Goal: Complete application form

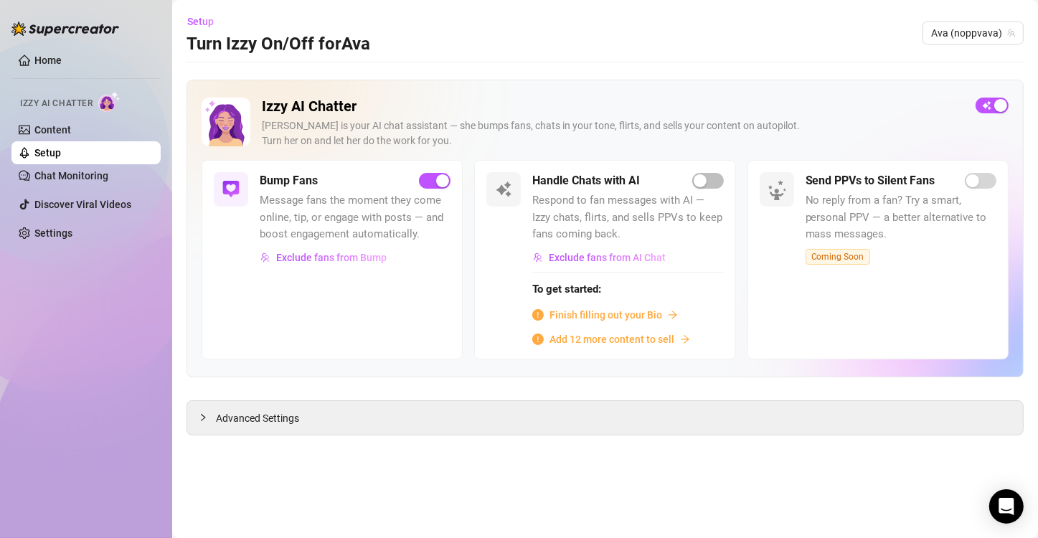
drag, startPoint x: 706, startPoint y: 181, endPoint x: 694, endPoint y: 192, distance: 16.7
click at [706, 182] on div "button" at bounding box center [700, 180] width 13 height 13
click at [631, 311] on span "Finish filling out your Bio" at bounding box center [606, 315] width 113 height 16
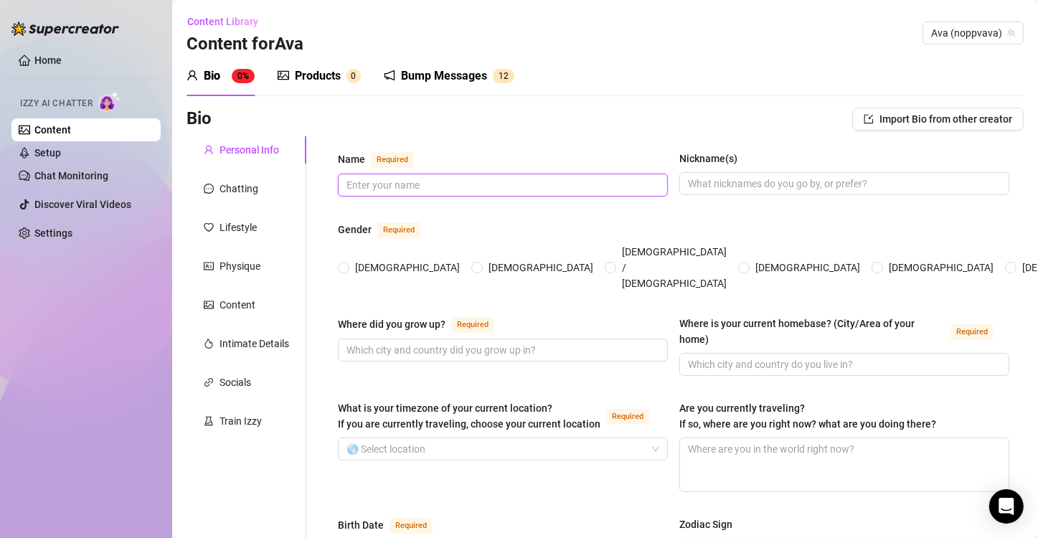
click at [402, 192] on input "Name Required" at bounding box center [502, 185] width 310 height 16
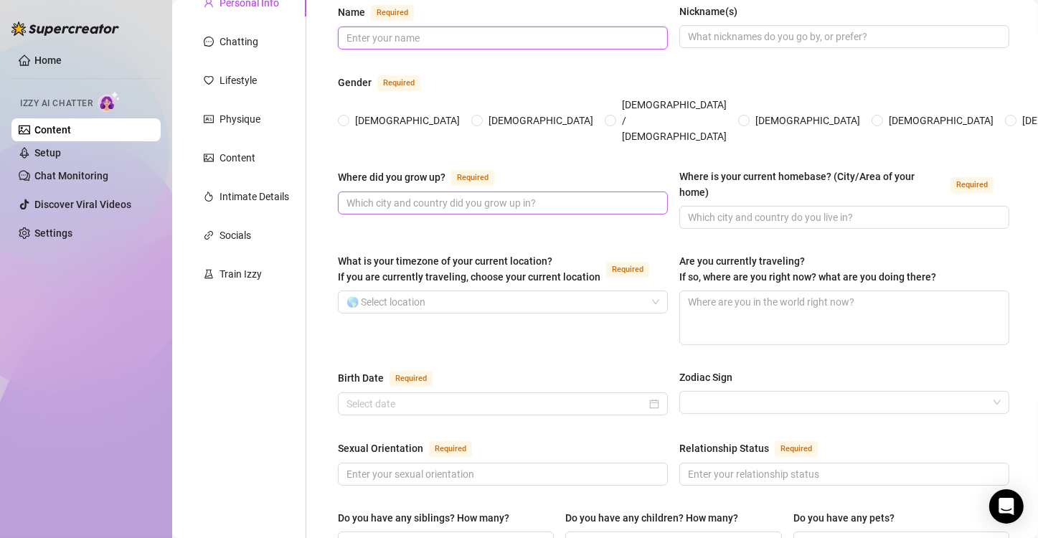
scroll to position [84, 0]
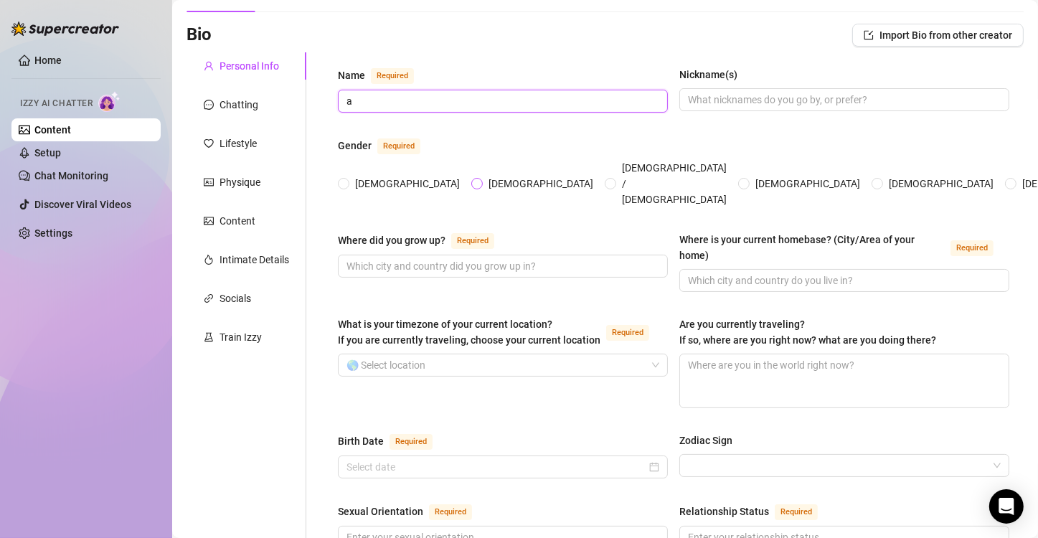
type input "a"
click at [475, 180] on input "[DEMOGRAPHIC_DATA]" at bounding box center [478, 184] width 6 height 9
radio input "true"
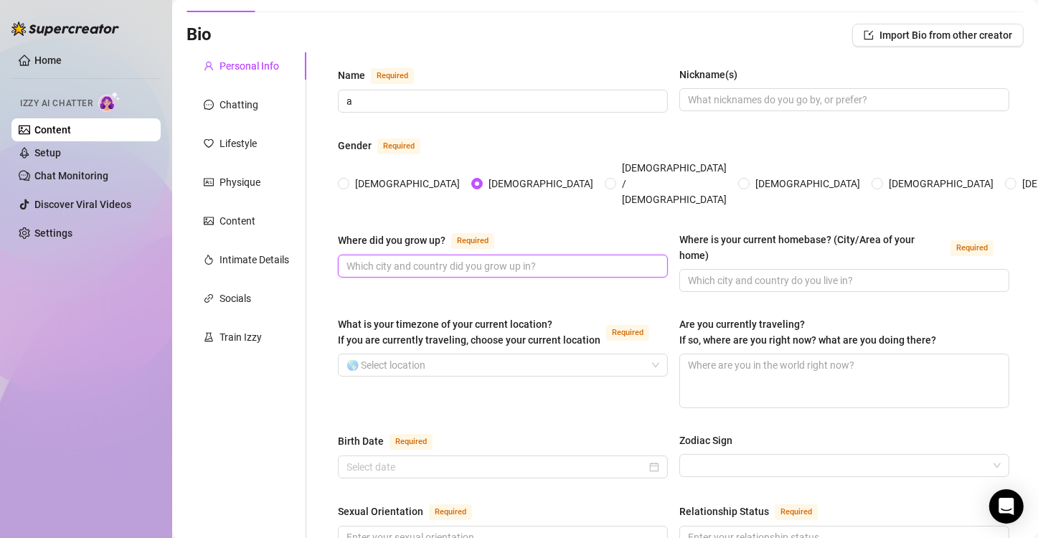
click at [407, 258] on input "Where did you grow up? Required" at bounding box center [502, 266] width 310 height 16
type input "a"
click at [687, 269] on span at bounding box center [844, 280] width 330 height 23
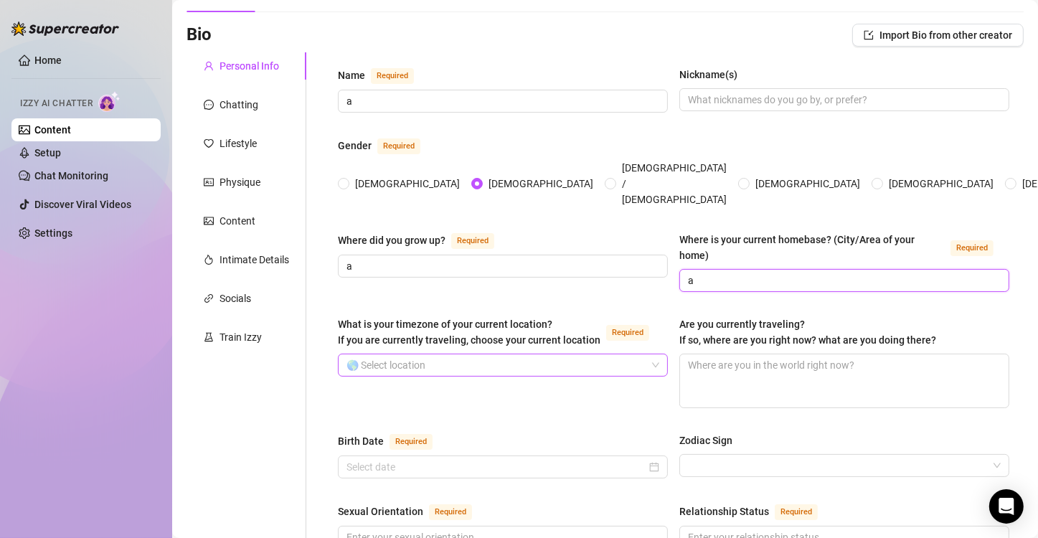
type input "a"
click at [524, 354] on input "What is your timezone of your current location? If you are currently traveling,…" at bounding box center [497, 365] width 300 height 22
type input "a"
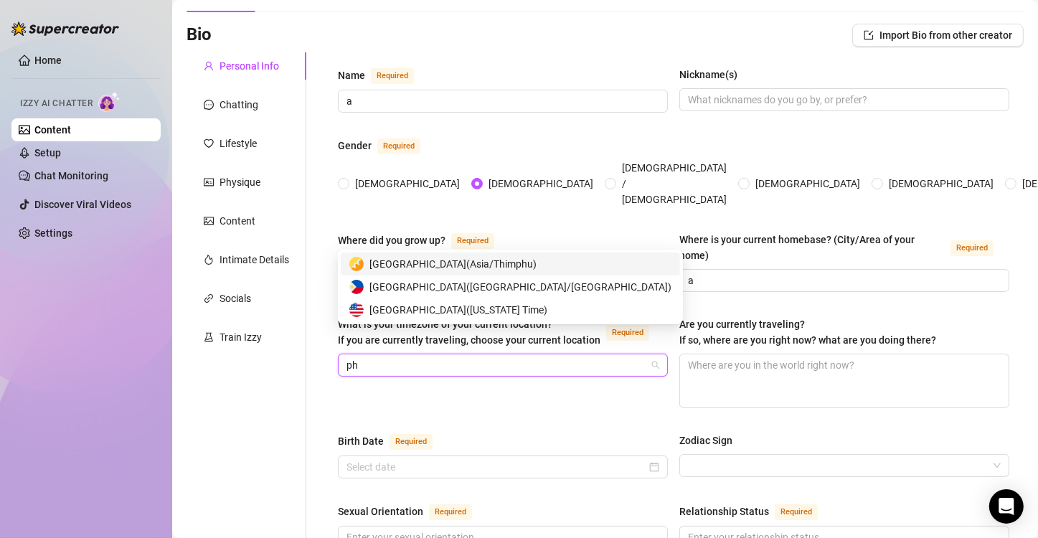
type input "phi"
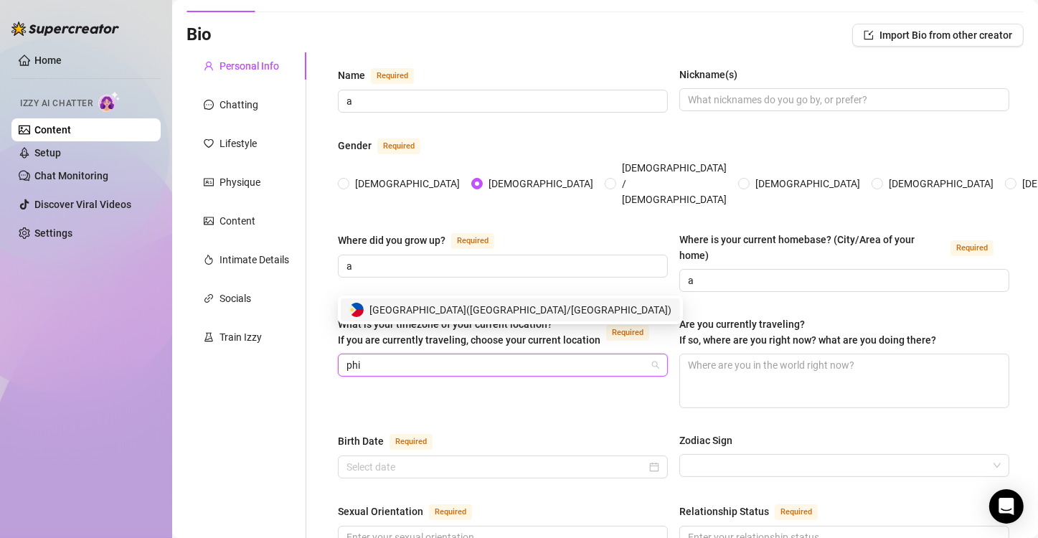
click at [433, 310] on span "[GEOGRAPHIC_DATA] ( [GEOGRAPHIC_DATA]/[GEOGRAPHIC_DATA] )" at bounding box center [520, 310] width 302 height 16
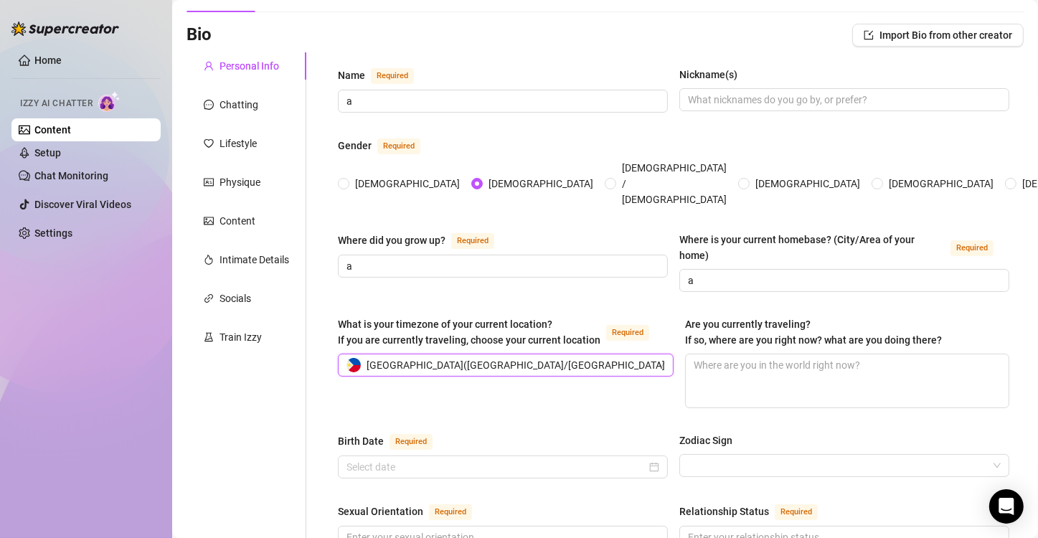
drag, startPoint x: 433, startPoint y: 313, endPoint x: 613, endPoint y: 344, distance: 182.8
click at [434, 319] on span "What is your timezone of your current location? If you are currently traveling,…" at bounding box center [469, 332] width 263 height 27
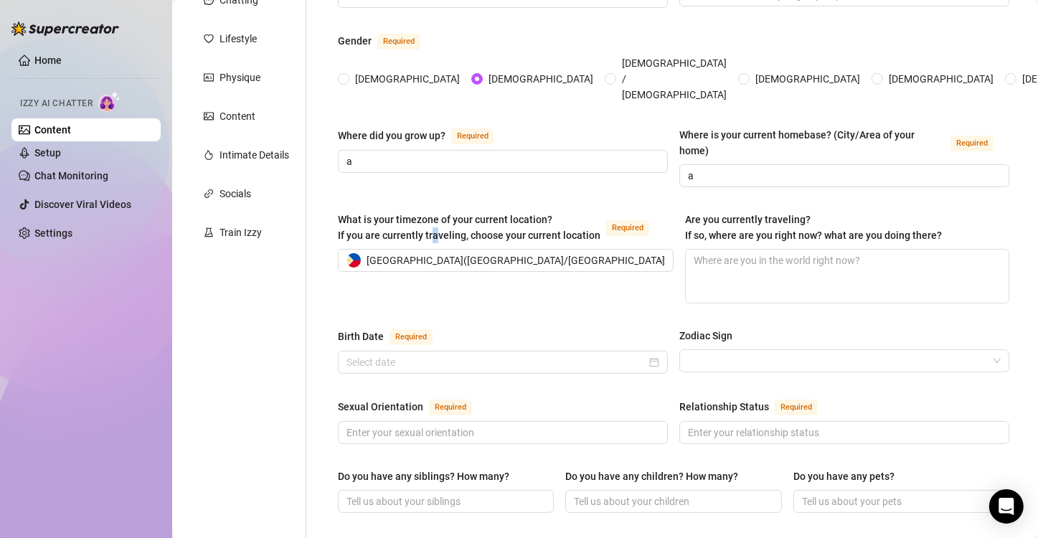
scroll to position [227, 0]
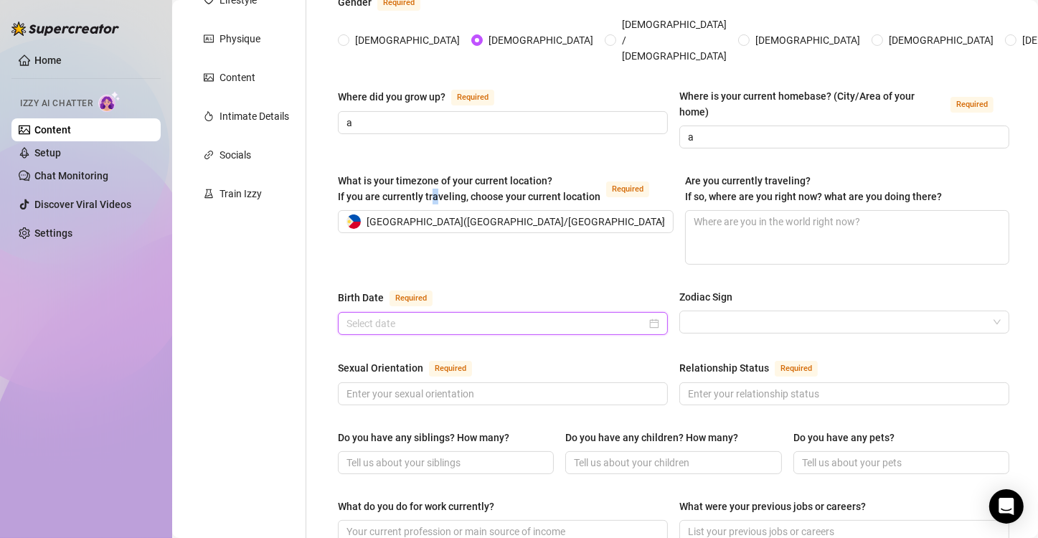
click at [476, 316] on input "Birth Date Required" at bounding box center [497, 324] width 300 height 16
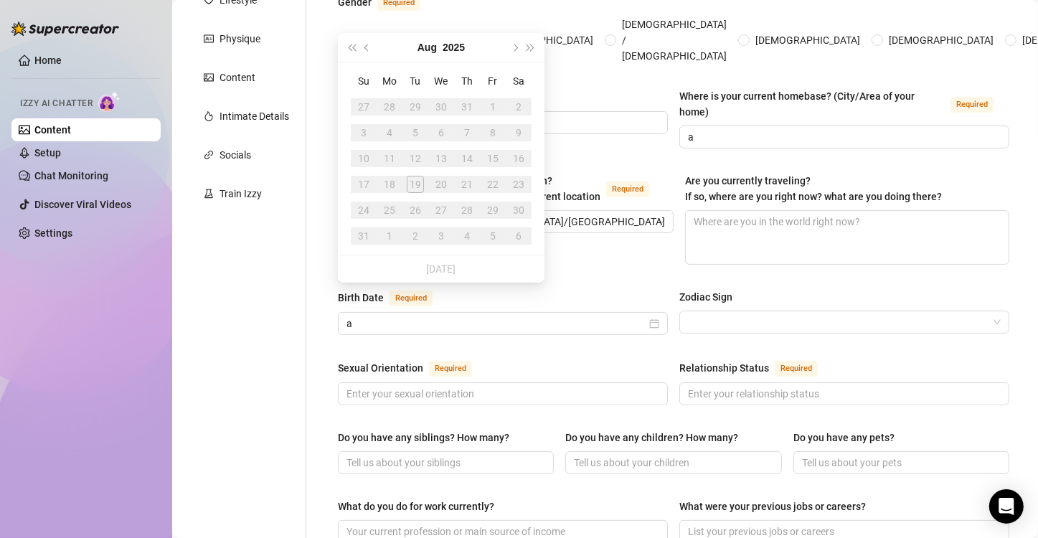
click at [499, 42] on div "[DATE]" at bounding box center [441, 47] width 131 height 29
click at [527, 46] on span "Next year (Control + right)" at bounding box center [530, 47] width 7 height 7
click at [349, 47] on span "Last year (Control + left)" at bounding box center [351, 47] width 7 height 7
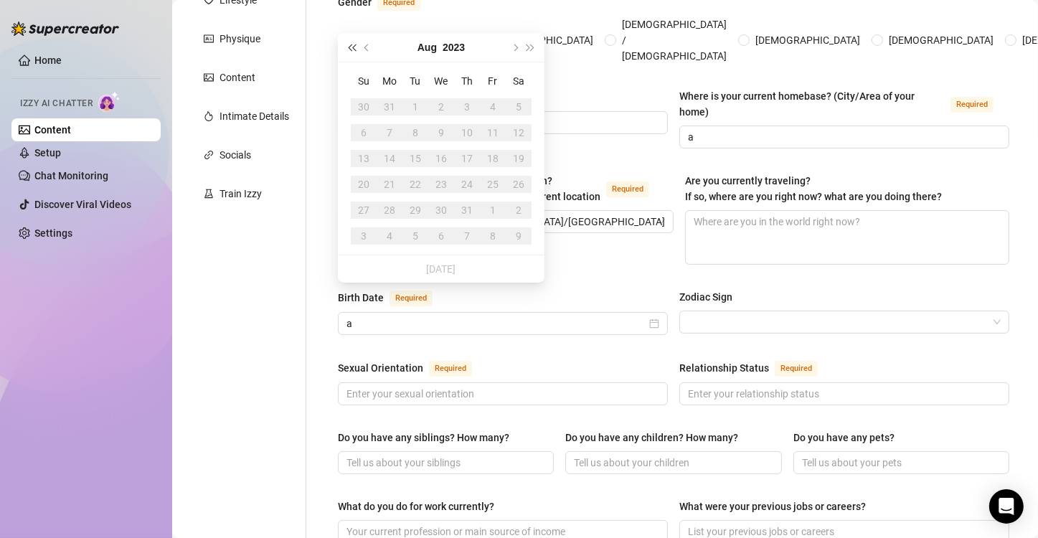
click at [349, 47] on span "Last year (Control + left)" at bounding box center [351, 47] width 7 height 7
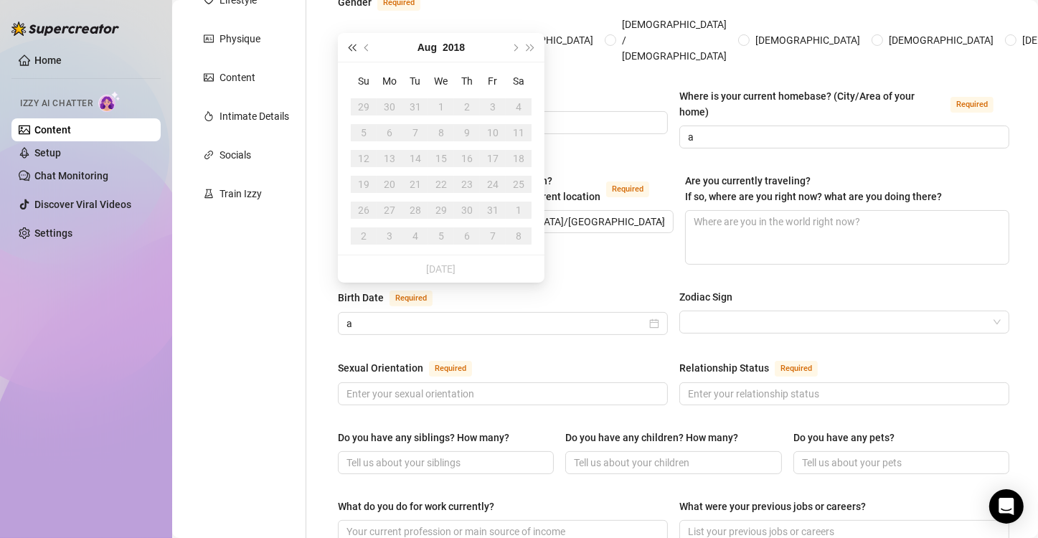
click at [349, 47] on span "Last year (Control + left)" at bounding box center [351, 47] width 7 height 7
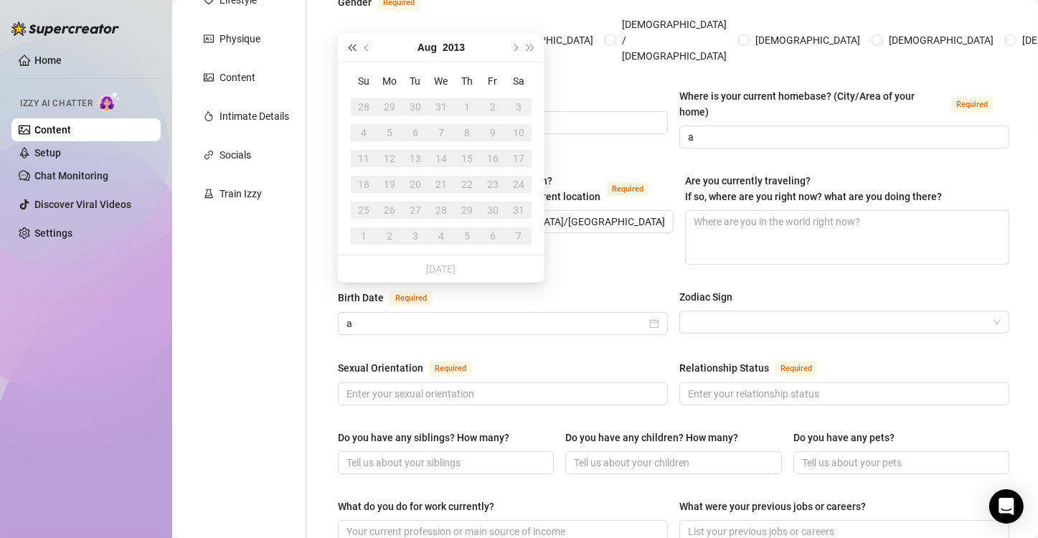
click at [349, 47] on span "Last year (Control + left)" at bounding box center [351, 47] width 7 height 7
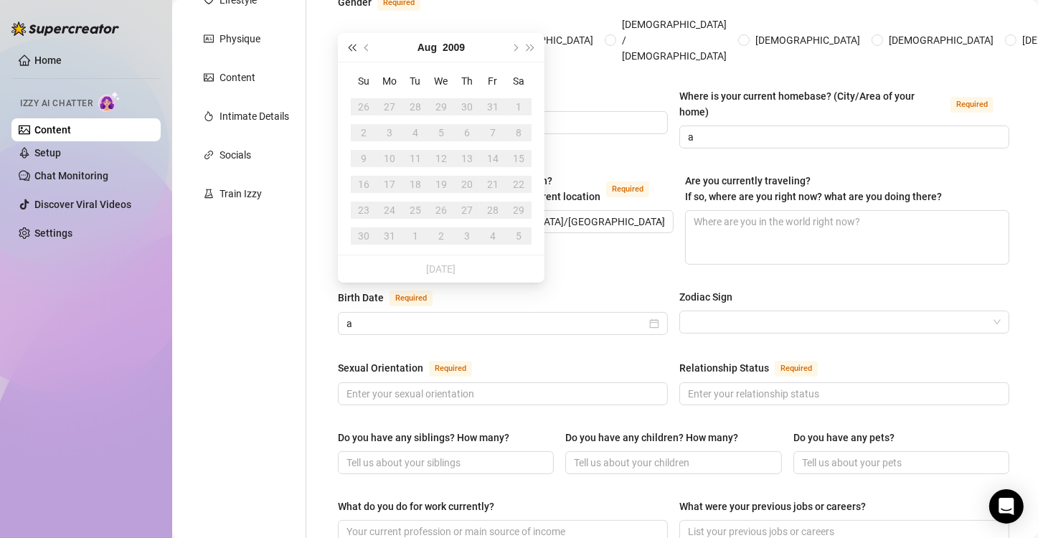
click at [349, 47] on span "Last year (Control + left)" at bounding box center [351, 47] width 7 height 7
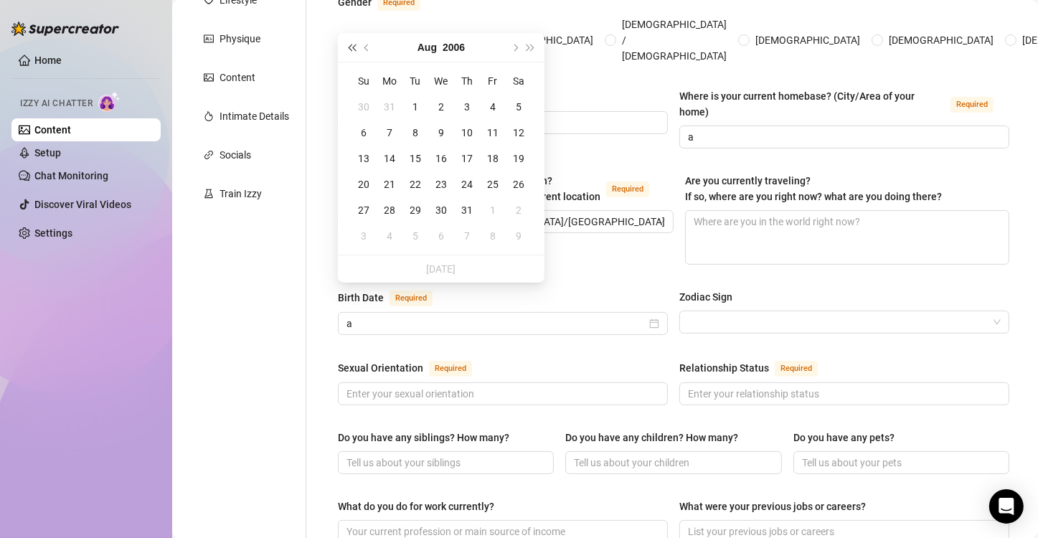
click at [349, 47] on span "Last year (Control + left)" at bounding box center [351, 47] width 7 height 7
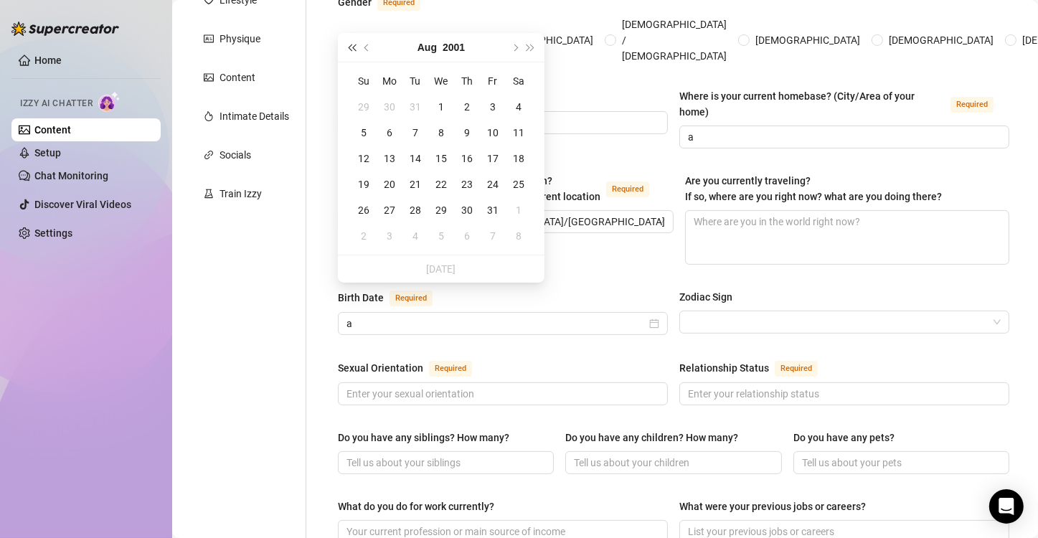
click at [349, 47] on span "Last year (Control + left)" at bounding box center [351, 47] width 7 height 7
type input "[DATE]"
click at [454, 182] on td "24" at bounding box center [467, 184] width 26 height 26
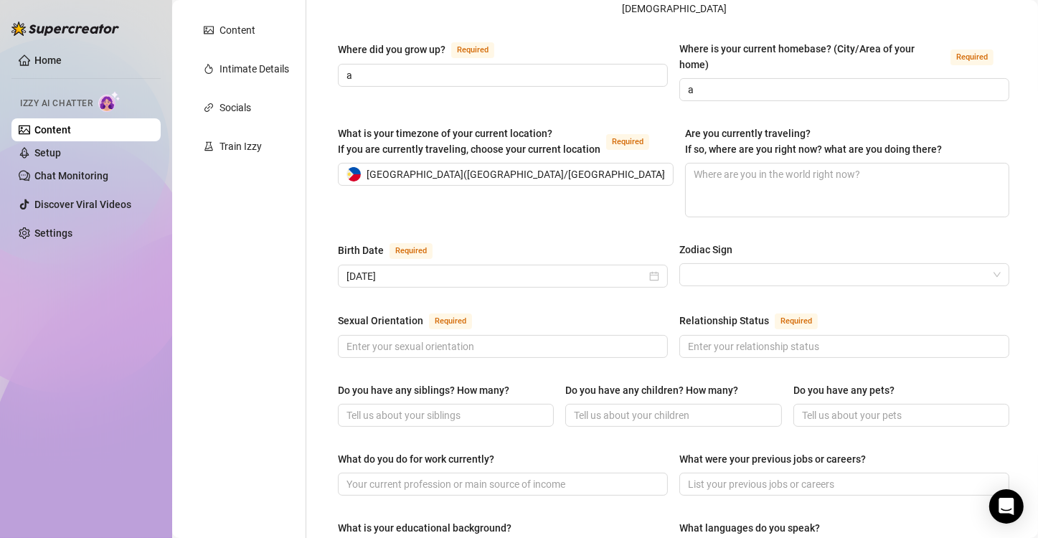
scroll to position [299, 0]
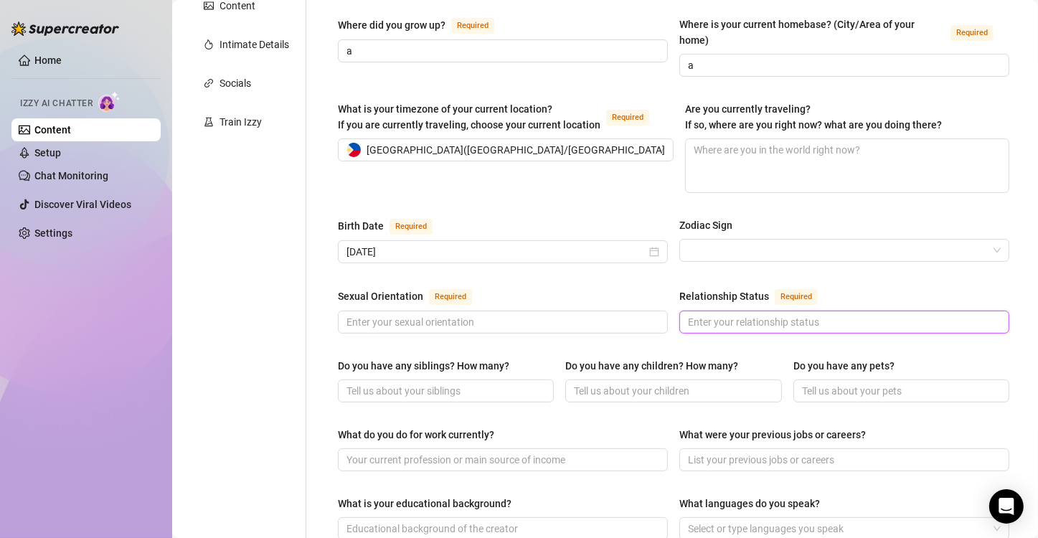
click at [778, 314] on input "Relationship Status Required" at bounding box center [843, 322] width 310 height 16
type input "a"
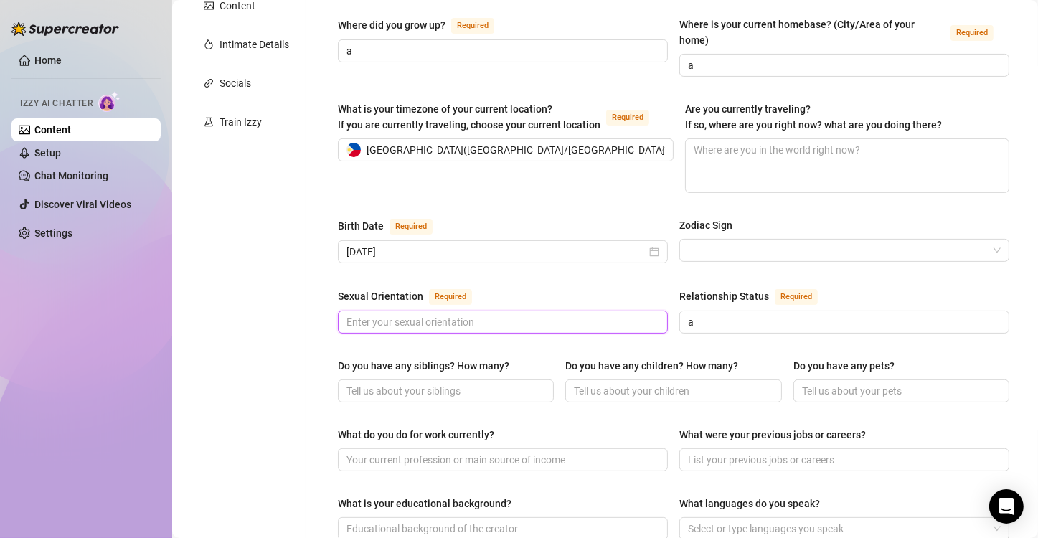
click at [539, 314] on input "Sexual Orientation Required" at bounding box center [502, 322] width 310 height 16
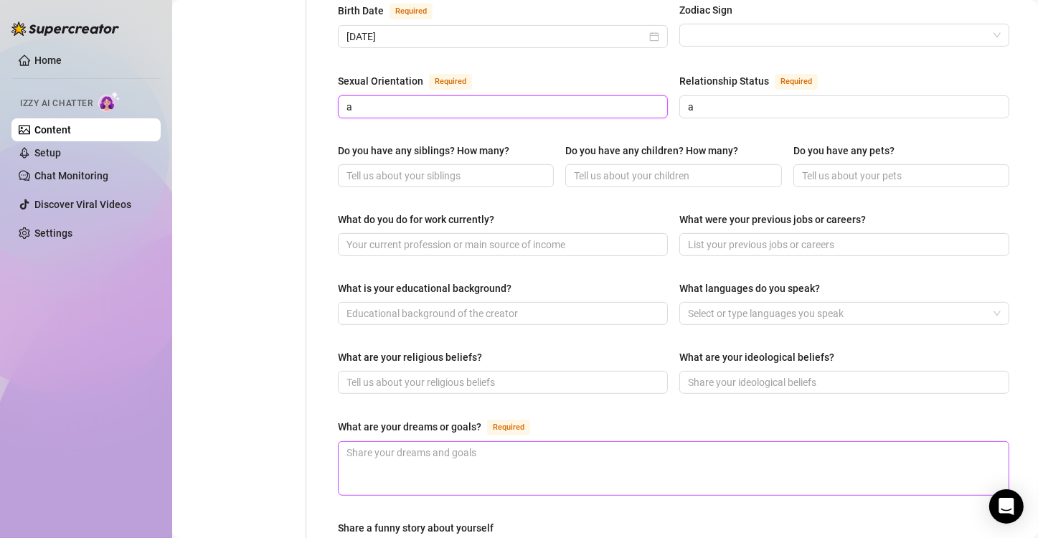
type input "a"
click at [524, 442] on textarea "What are your dreams or goals? Required" at bounding box center [674, 468] width 670 height 53
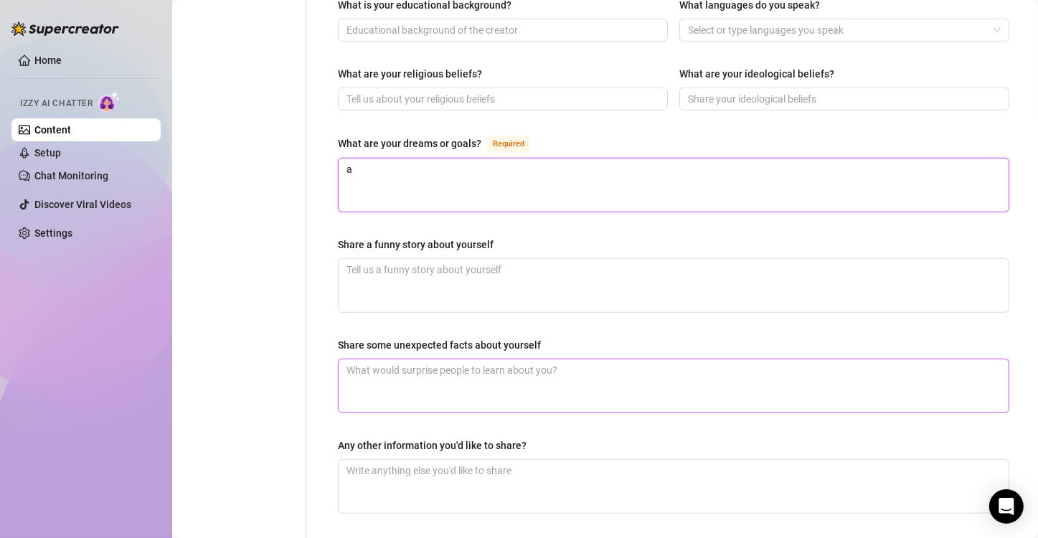
scroll to position [873, 0]
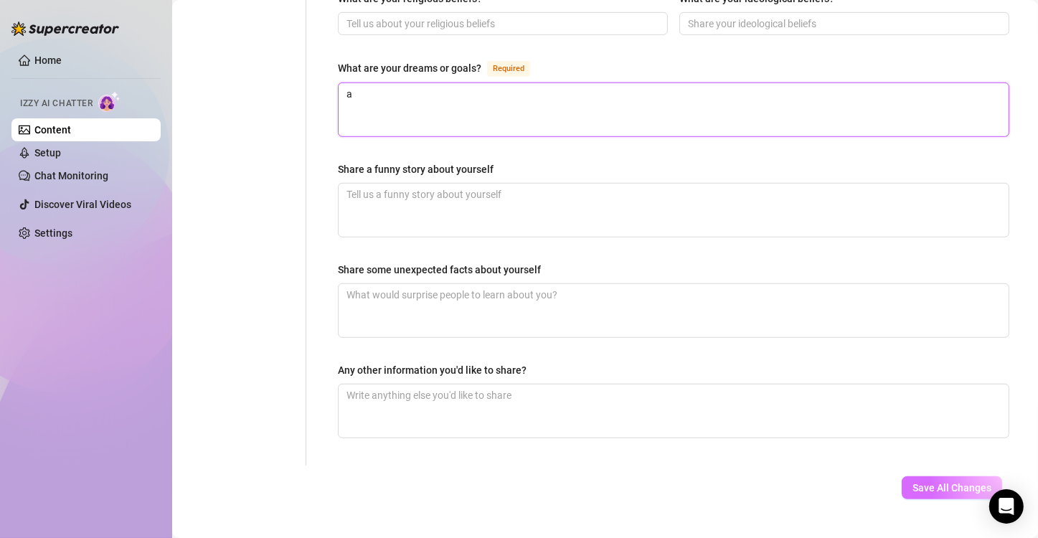
type textarea "a"
click at [966, 482] on span "Save All Changes" at bounding box center [952, 487] width 79 height 11
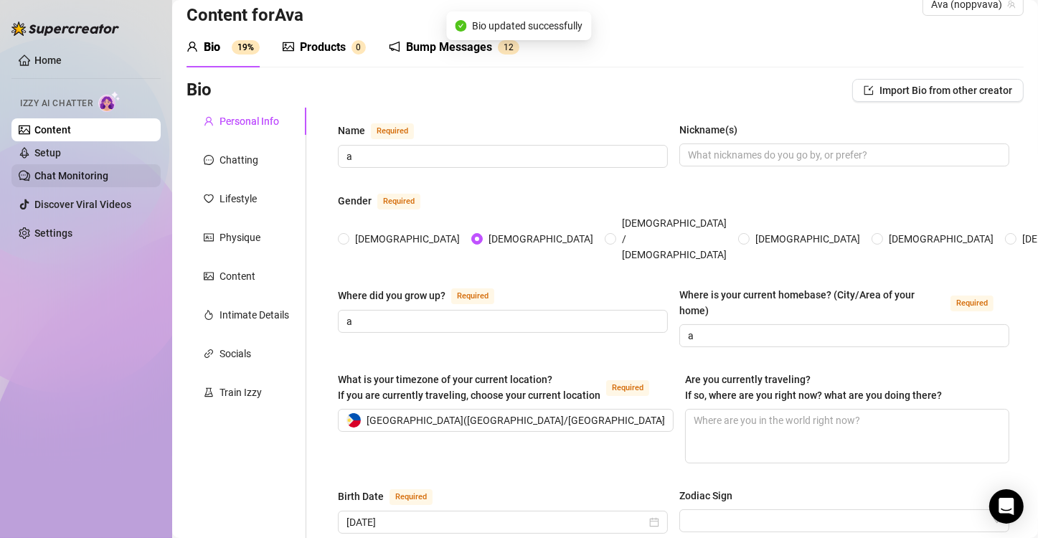
scroll to position [0, 0]
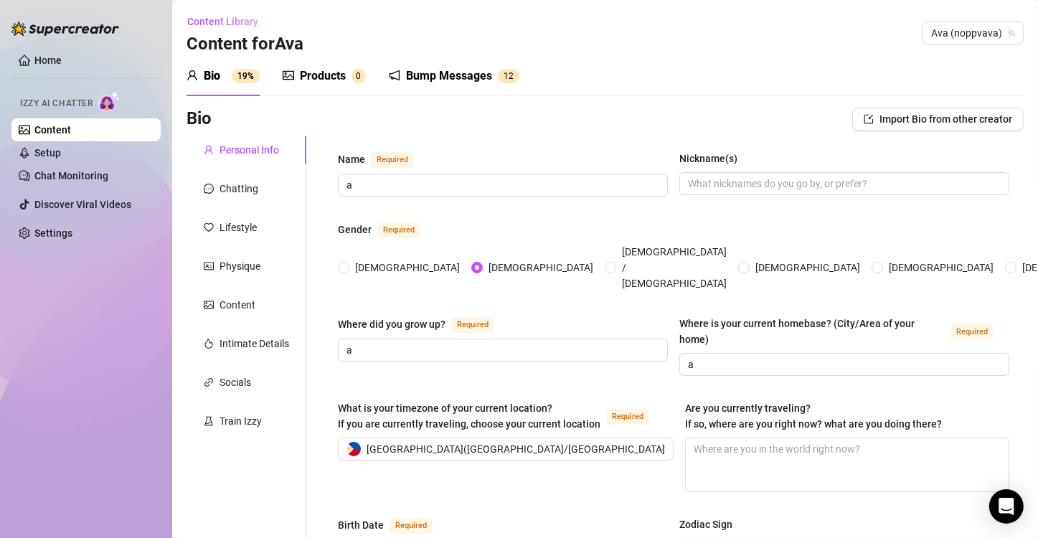
click at [71, 129] on link "Content" at bounding box center [52, 129] width 37 height 11
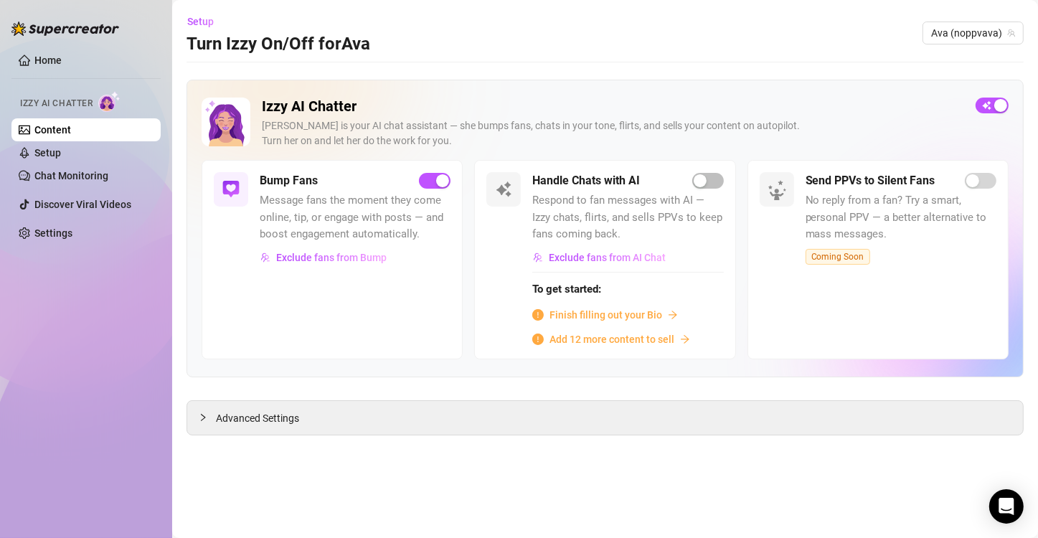
click at [697, 191] on div "Handle Chats with AI Respond to fan messages with AI — Izzy chats, flirts, and …" at bounding box center [627, 259] width 191 height 174
click at [702, 182] on div "button" at bounding box center [700, 180] width 13 height 13
